Goal: Task Accomplishment & Management: Use online tool/utility

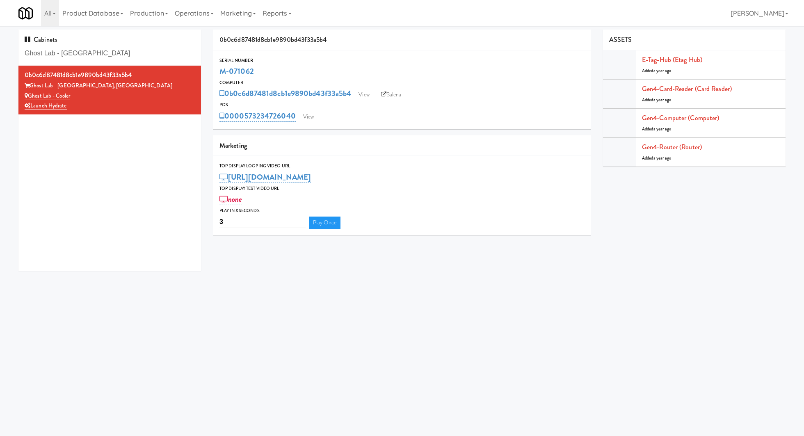
click at [76, 51] on input "Ghost Lab - [GEOGRAPHIC_DATA]" at bounding box center [110, 53] width 170 height 15
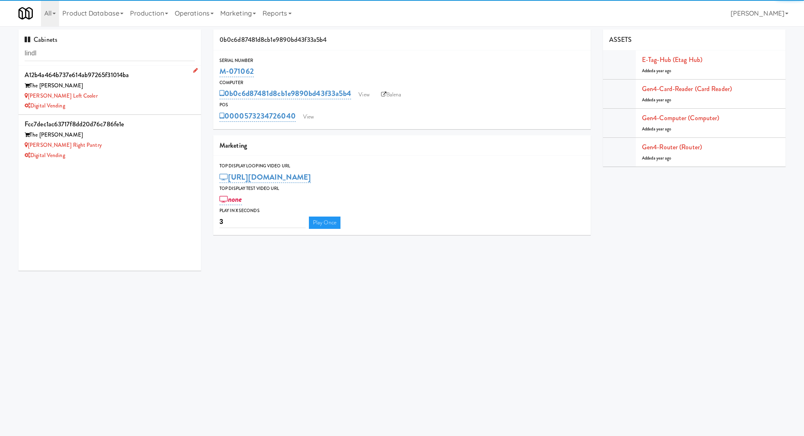
type input "lindl"
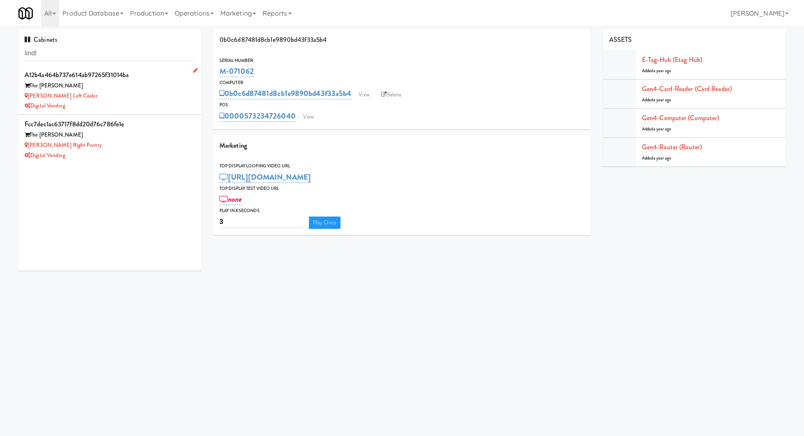
click at [149, 101] on div "Digital Vending" at bounding box center [110, 106] width 170 height 10
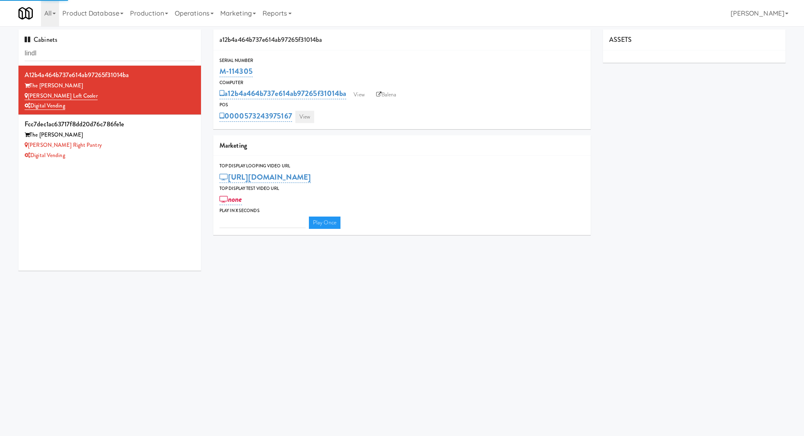
type input "3"
click at [304, 117] on link "View" at bounding box center [304, 117] width 19 height 12
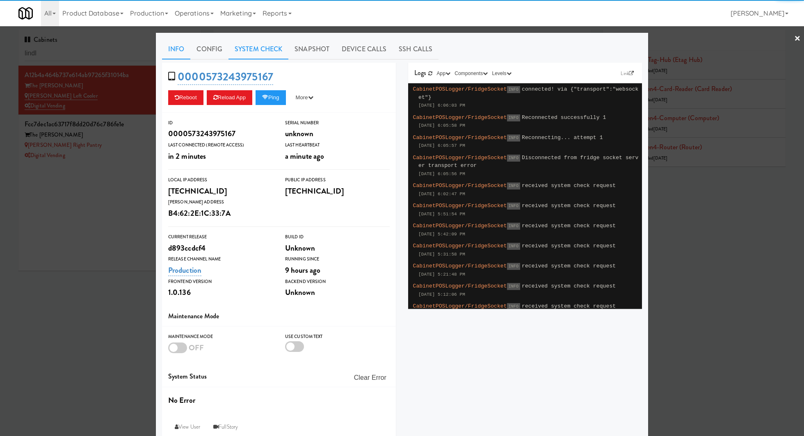
click at [274, 52] on link "System Check" at bounding box center [259, 49] width 60 height 21
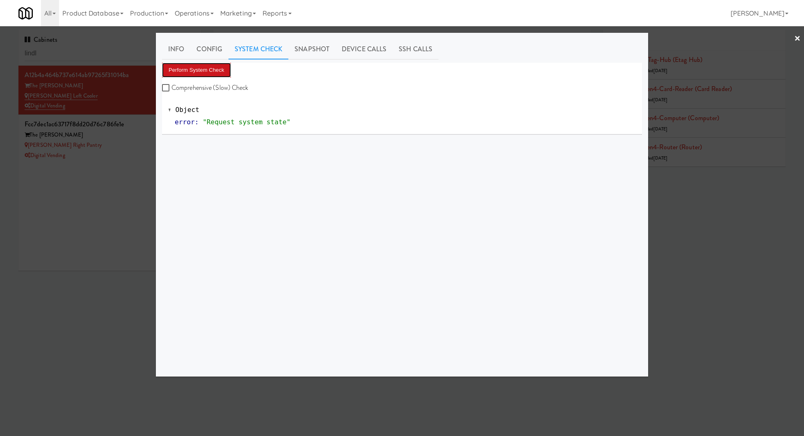
click at [208, 69] on button "Perform System Check" at bounding box center [196, 70] width 69 height 15
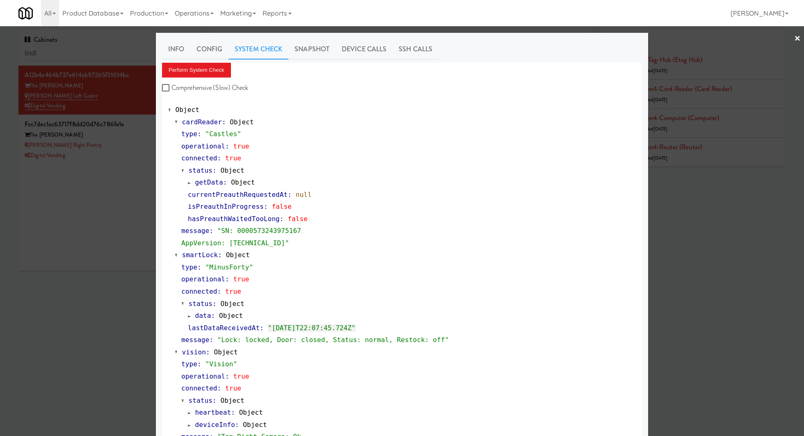
click at [132, 142] on div at bounding box center [402, 218] width 804 height 436
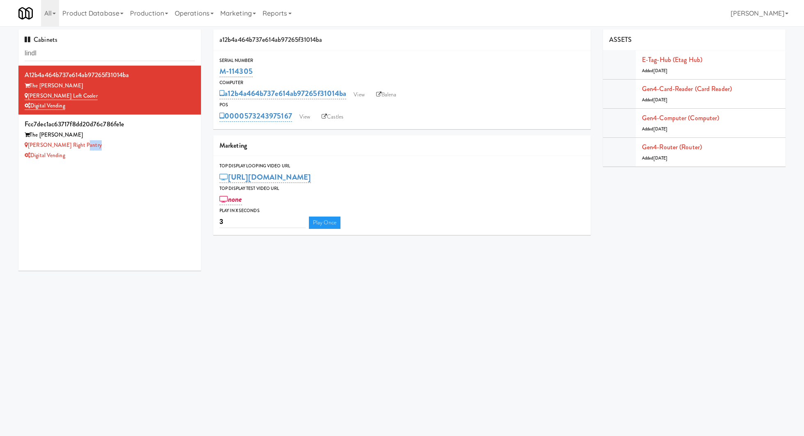
click at [132, 142] on div "[PERSON_NAME] Right Pantry" at bounding box center [110, 145] width 170 height 10
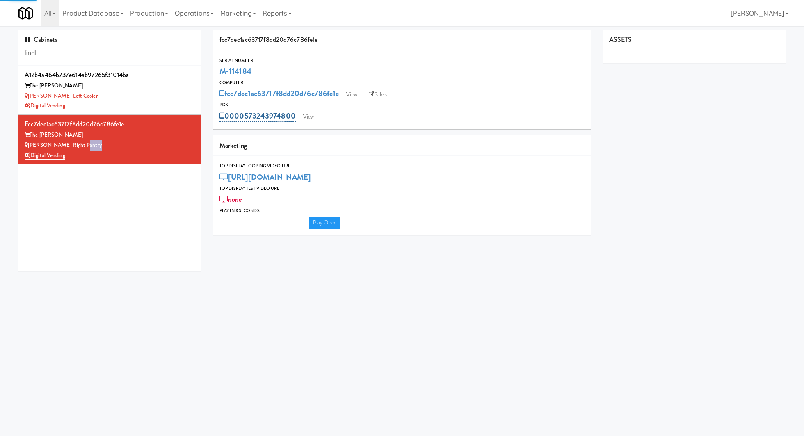
type input "3"
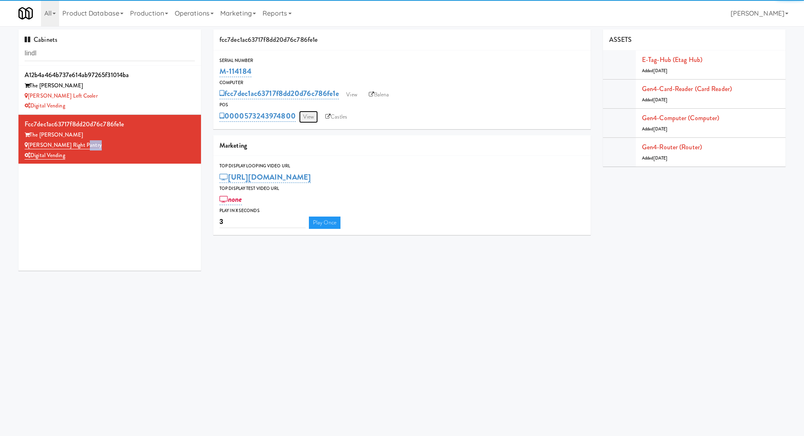
click at [304, 118] on link "View" at bounding box center [308, 117] width 19 height 12
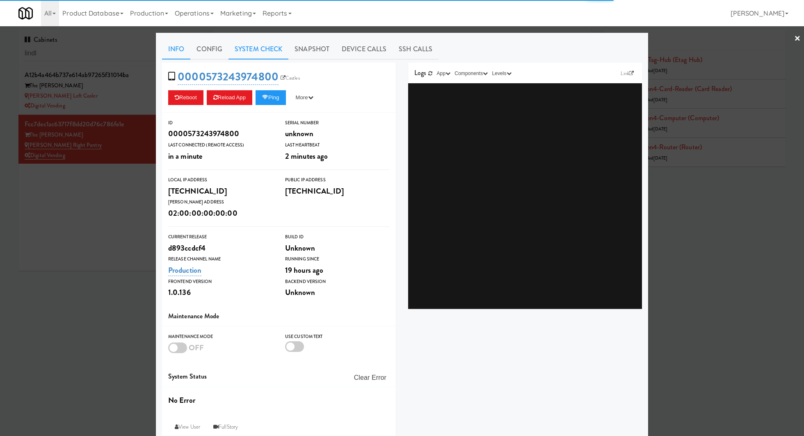
click at [251, 48] on link "System Check" at bounding box center [259, 49] width 60 height 21
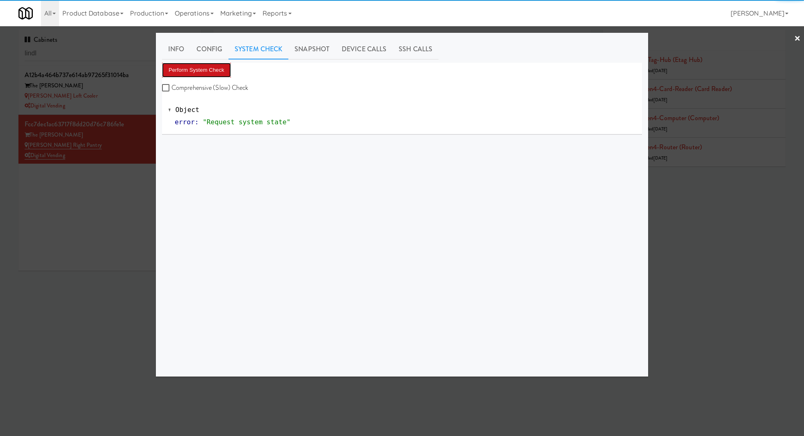
click at [224, 66] on button "Perform System Check" at bounding box center [196, 70] width 69 height 15
